Goal: Information Seeking & Learning: Learn about a topic

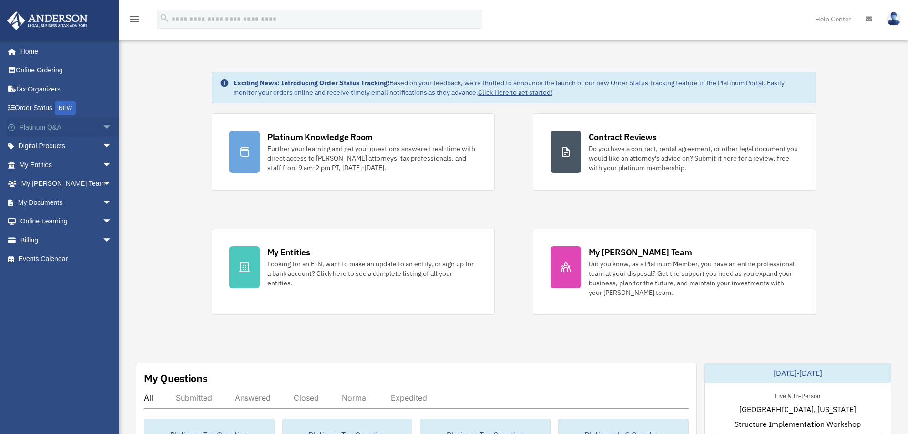
click at [103, 123] on span "arrow_drop_down" at bounding box center [112, 128] width 19 height 20
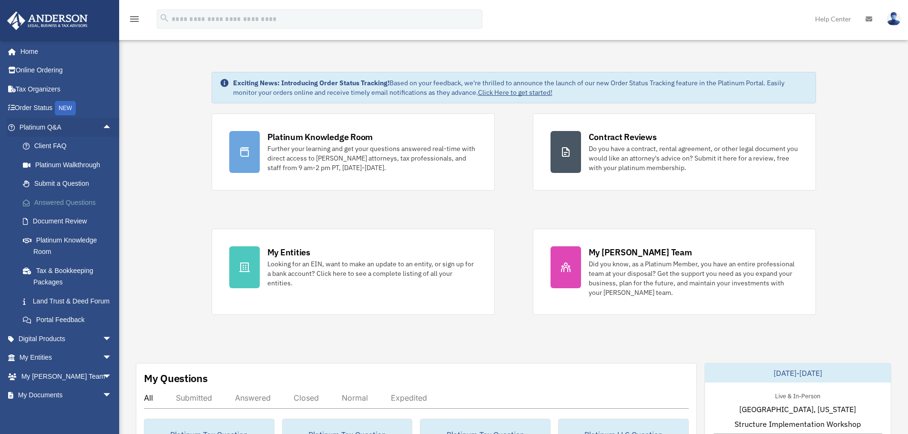
click at [60, 199] on link "Answered Questions" at bounding box center [69, 202] width 113 height 19
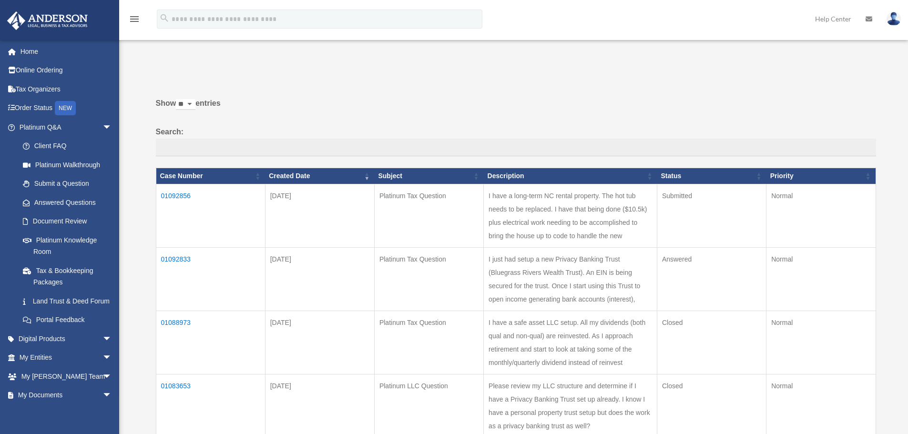
click at [176, 195] on td "01092856" at bounding box center [210, 215] width 109 height 63
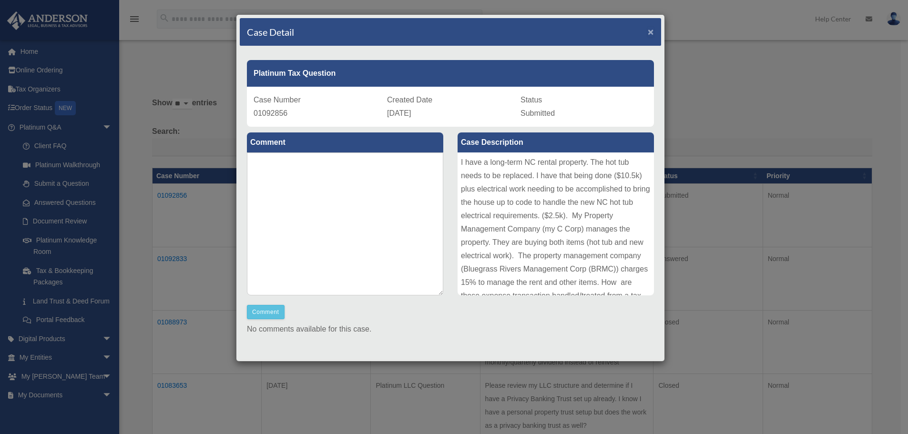
click at [648, 30] on span "×" at bounding box center [651, 31] width 6 height 11
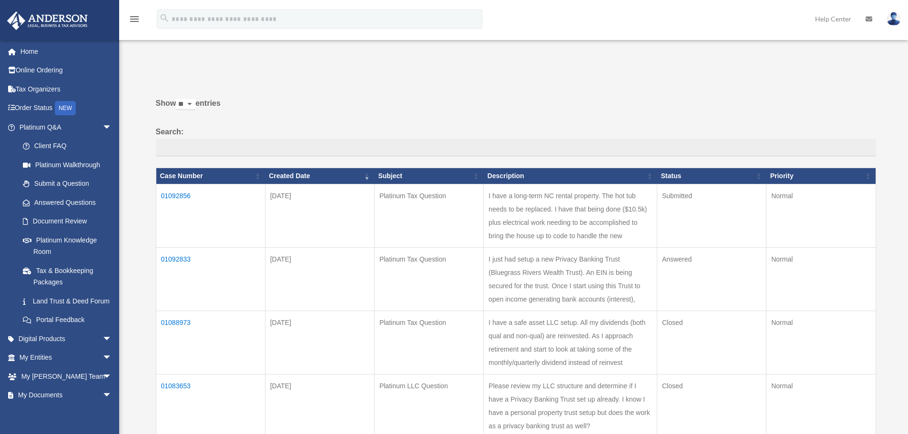
click at [182, 254] on td "01092833" at bounding box center [210, 278] width 109 height 63
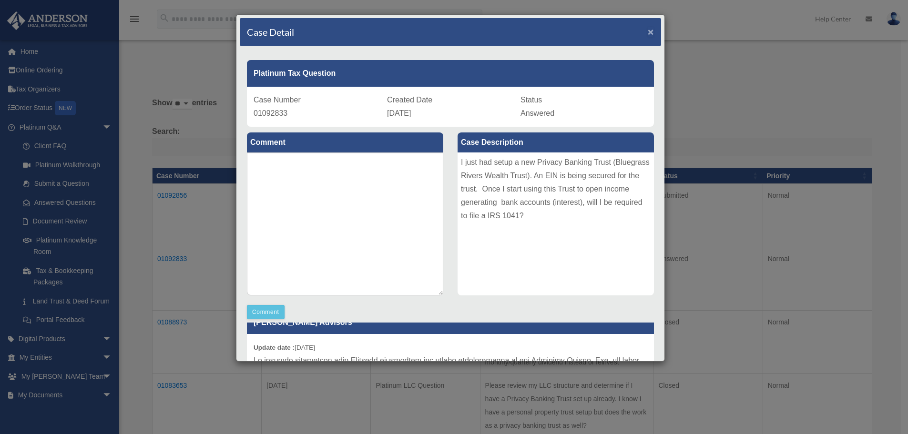
click at [648, 31] on span "×" at bounding box center [651, 31] width 6 height 11
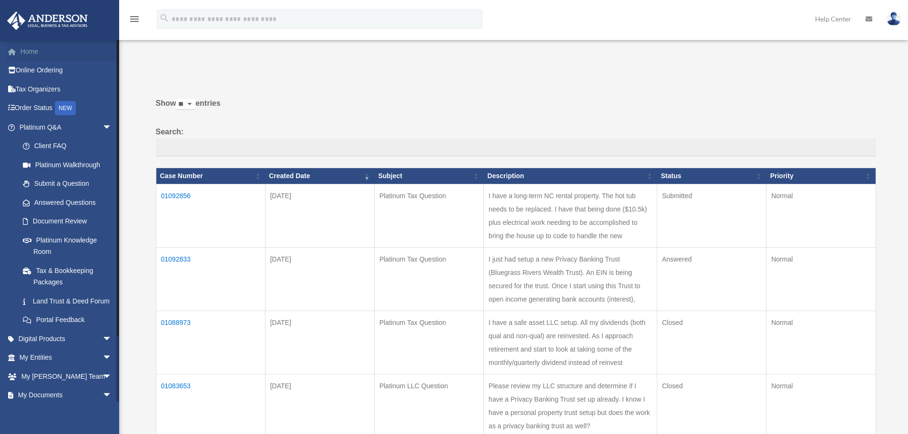
click at [20, 49] on span at bounding box center [16, 52] width 7 height 7
